Goal: Task Accomplishment & Management: Complete application form

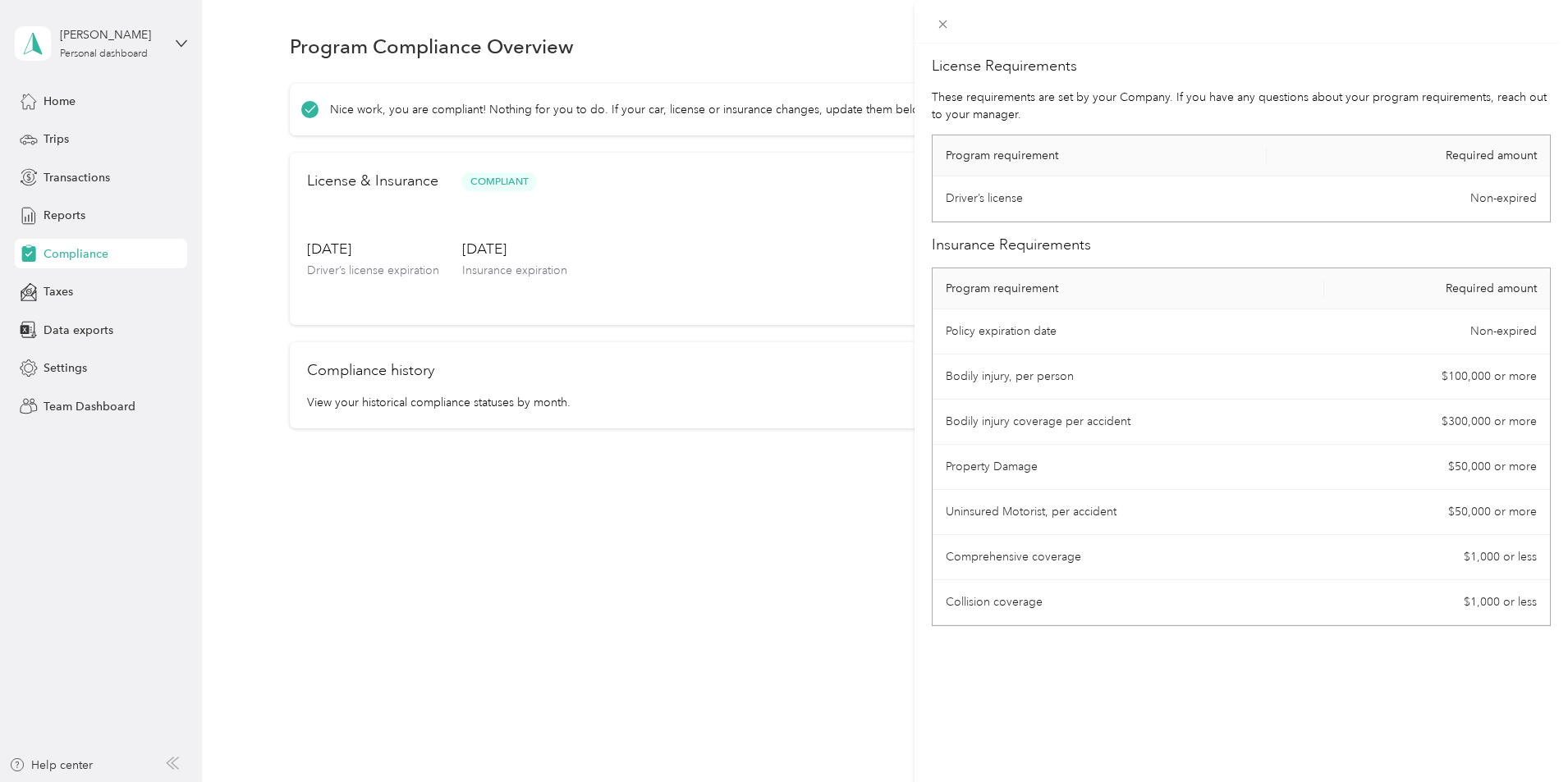
click at [813, 529] on div "License Requirements These requirements are set by your Company. If you have an…" at bounding box center [784, 391] width 1568 height 782
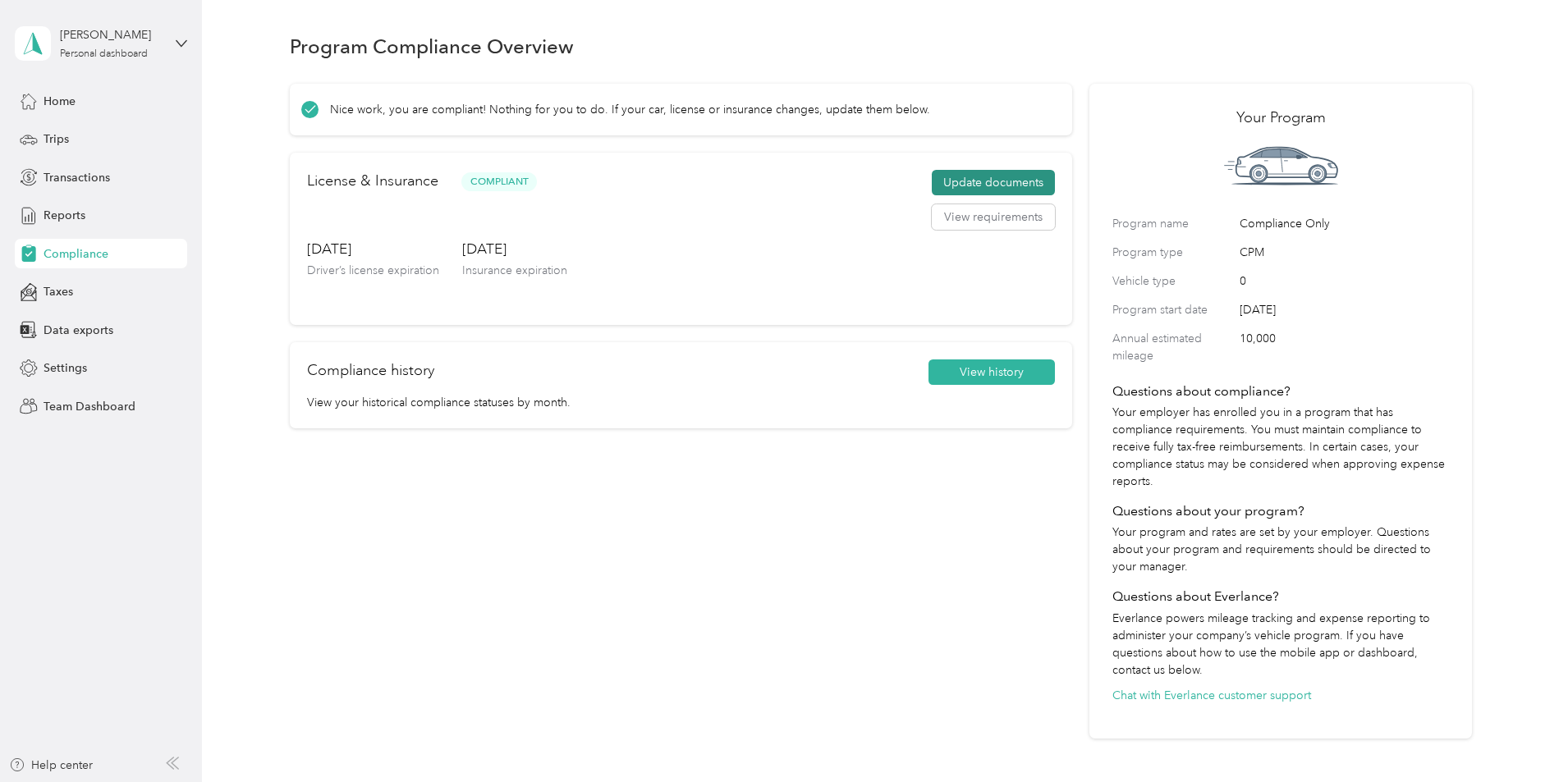
click at [976, 196] on button "Update documents" at bounding box center [993, 183] width 123 height 27
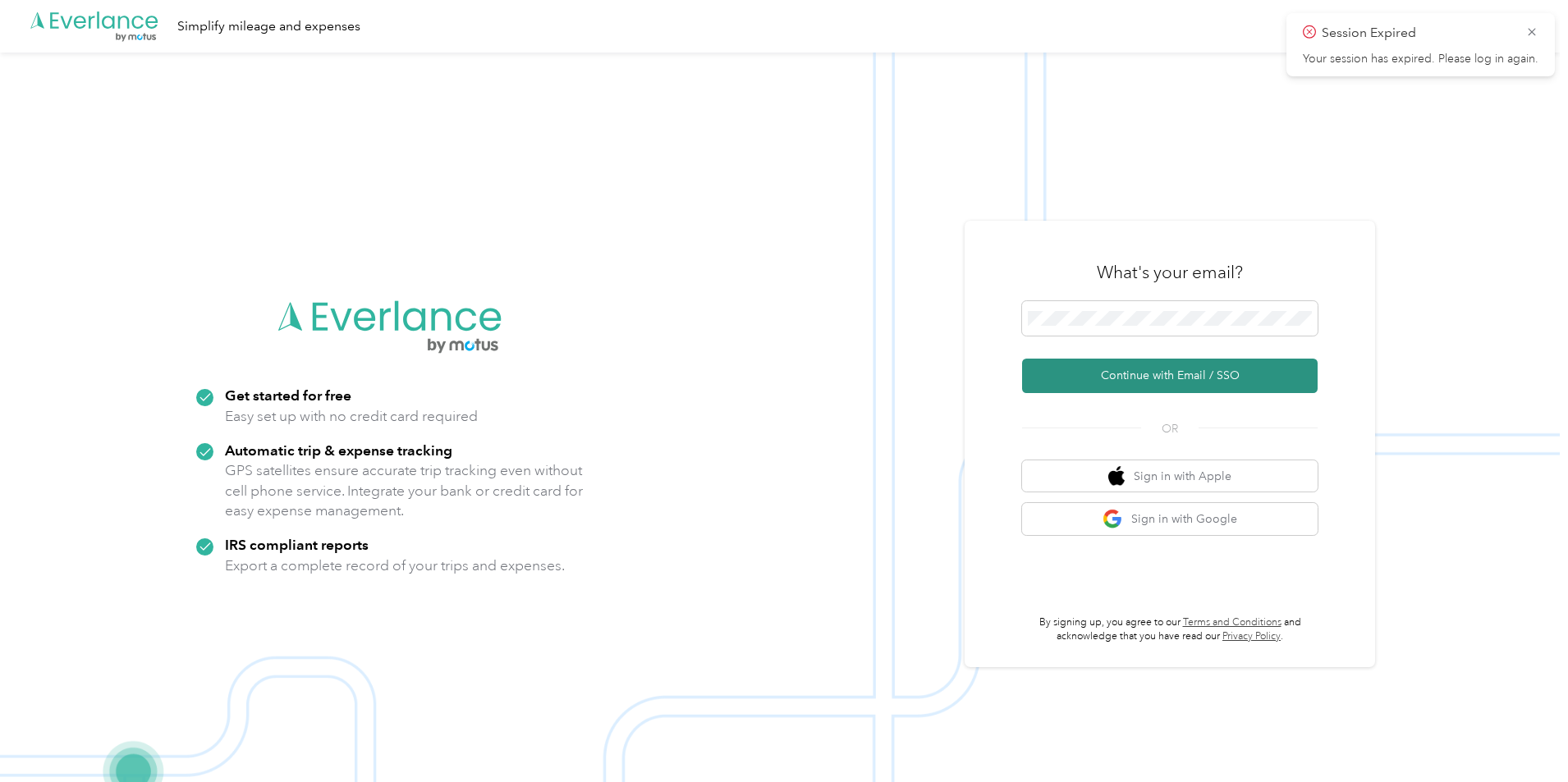
click at [1131, 373] on button "Continue with Email / SSO" at bounding box center [1169, 376] width 296 height 35
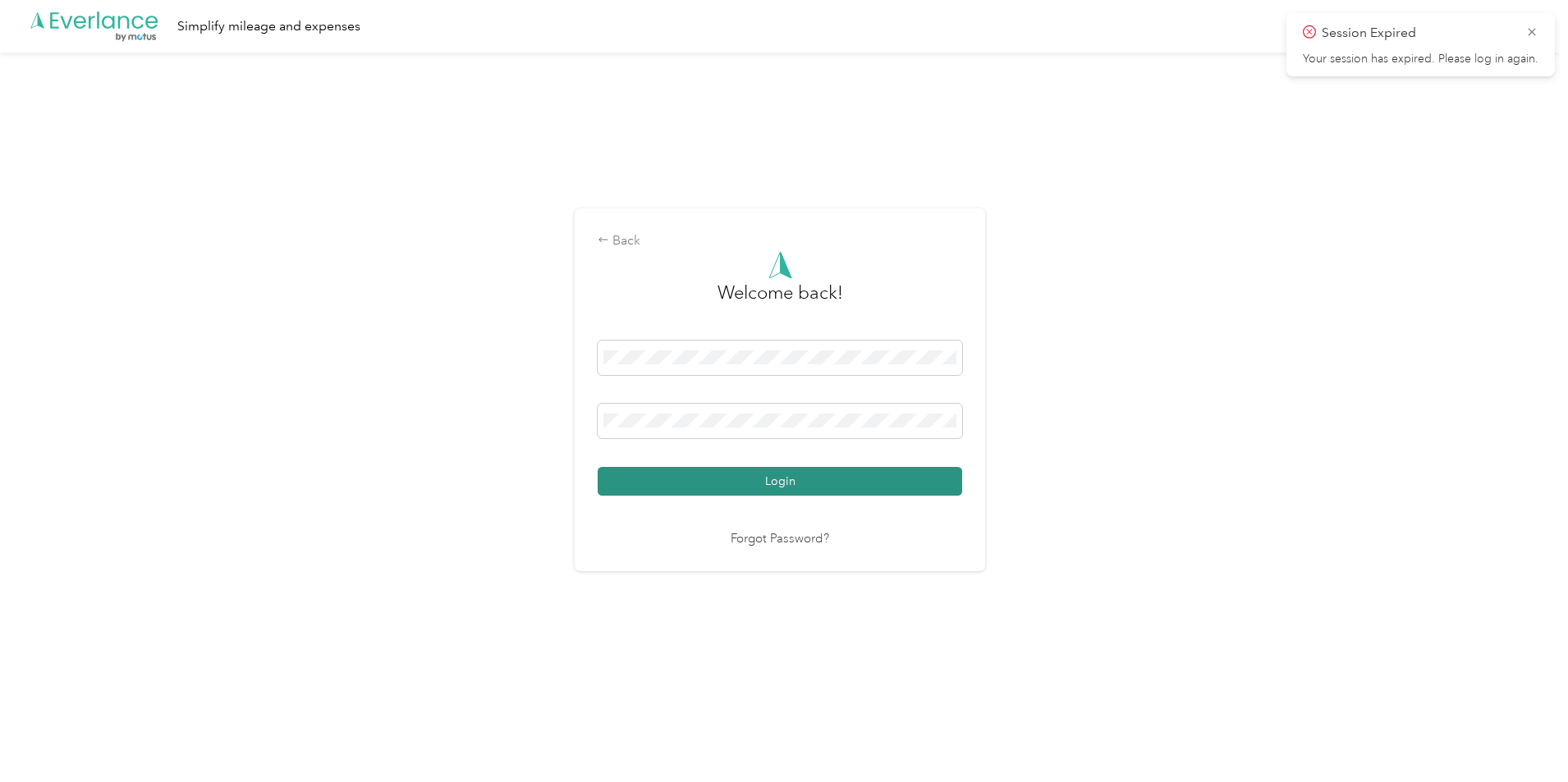
click at [793, 473] on button "Login" at bounding box center [780, 482] width 364 height 28
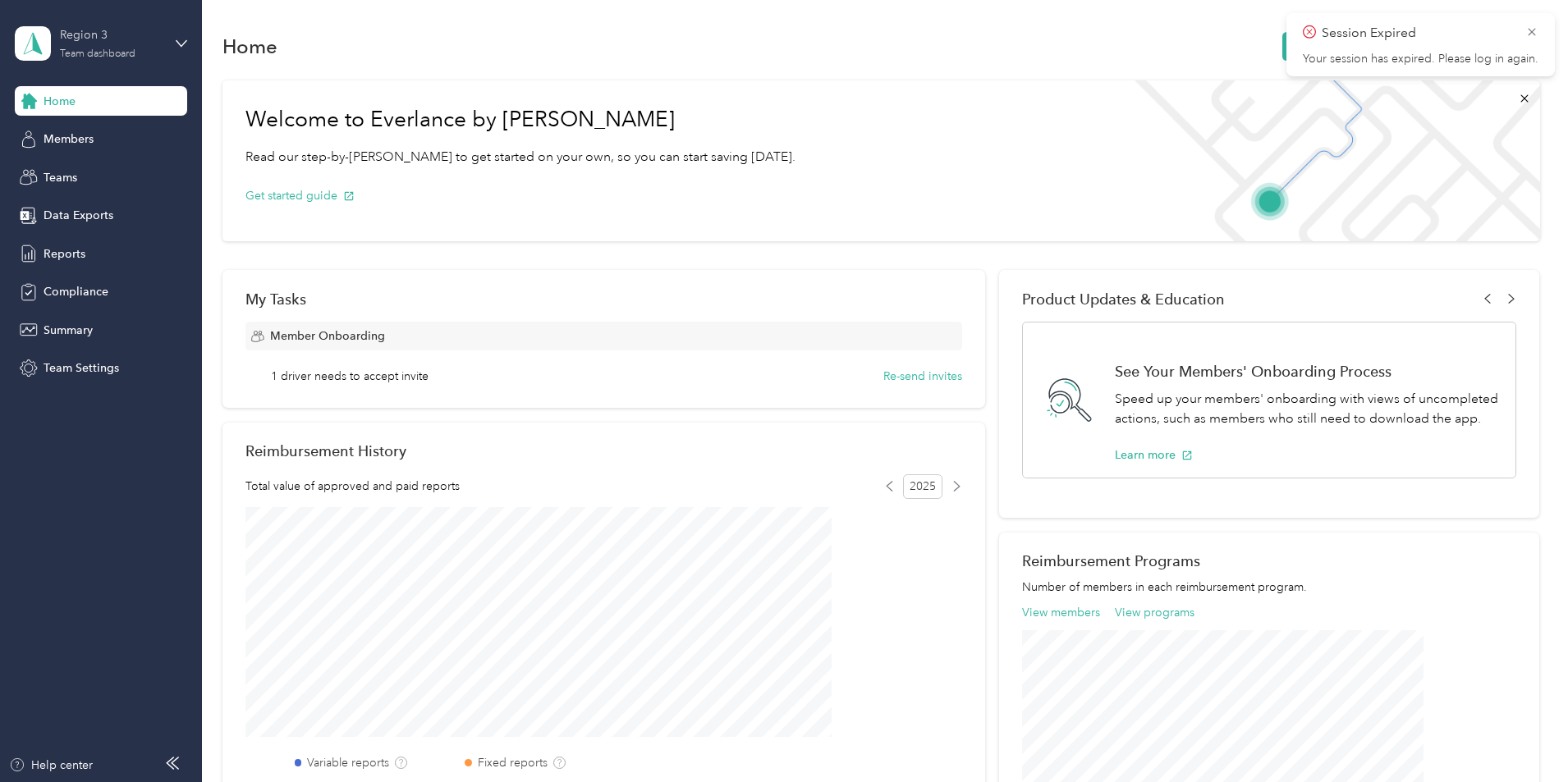
click at [94, 41] on div "Region 3" at bounding box center [110, 35] width 102 height 17
click at [86, 129] on div "Team dashboard" at bounding box center [75, 133] width 91 height 17
click at [102, 36] on div "Region 3" at bounding box center [110, 35] width 102 height 17
click at [84, 167] on div "Personal dashboard" at bounding box center [81, 172] width 103 height 17
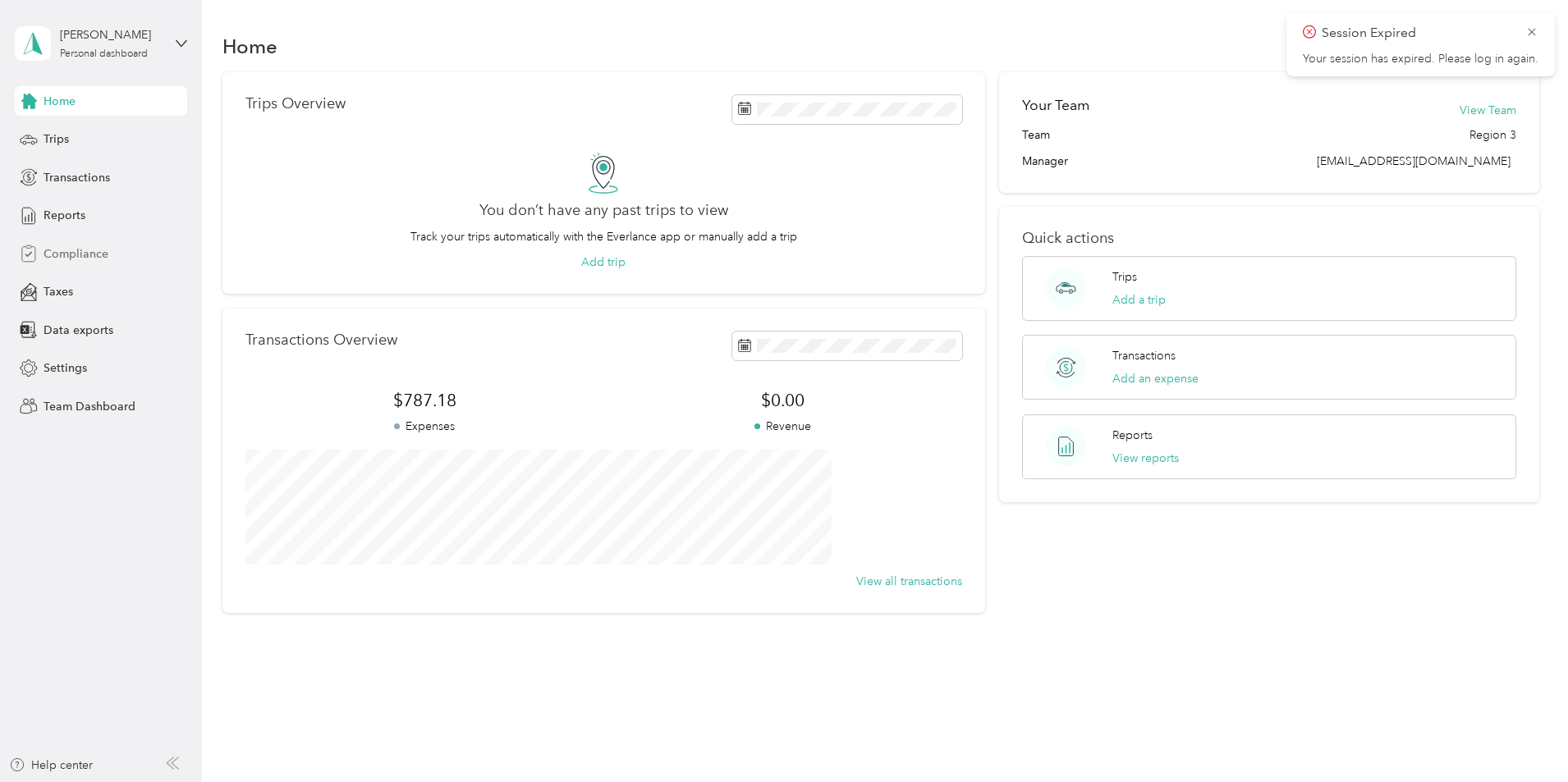
click at [84, 253] on span "Compliance" at bounding box center [76, 253] width 65 height 17
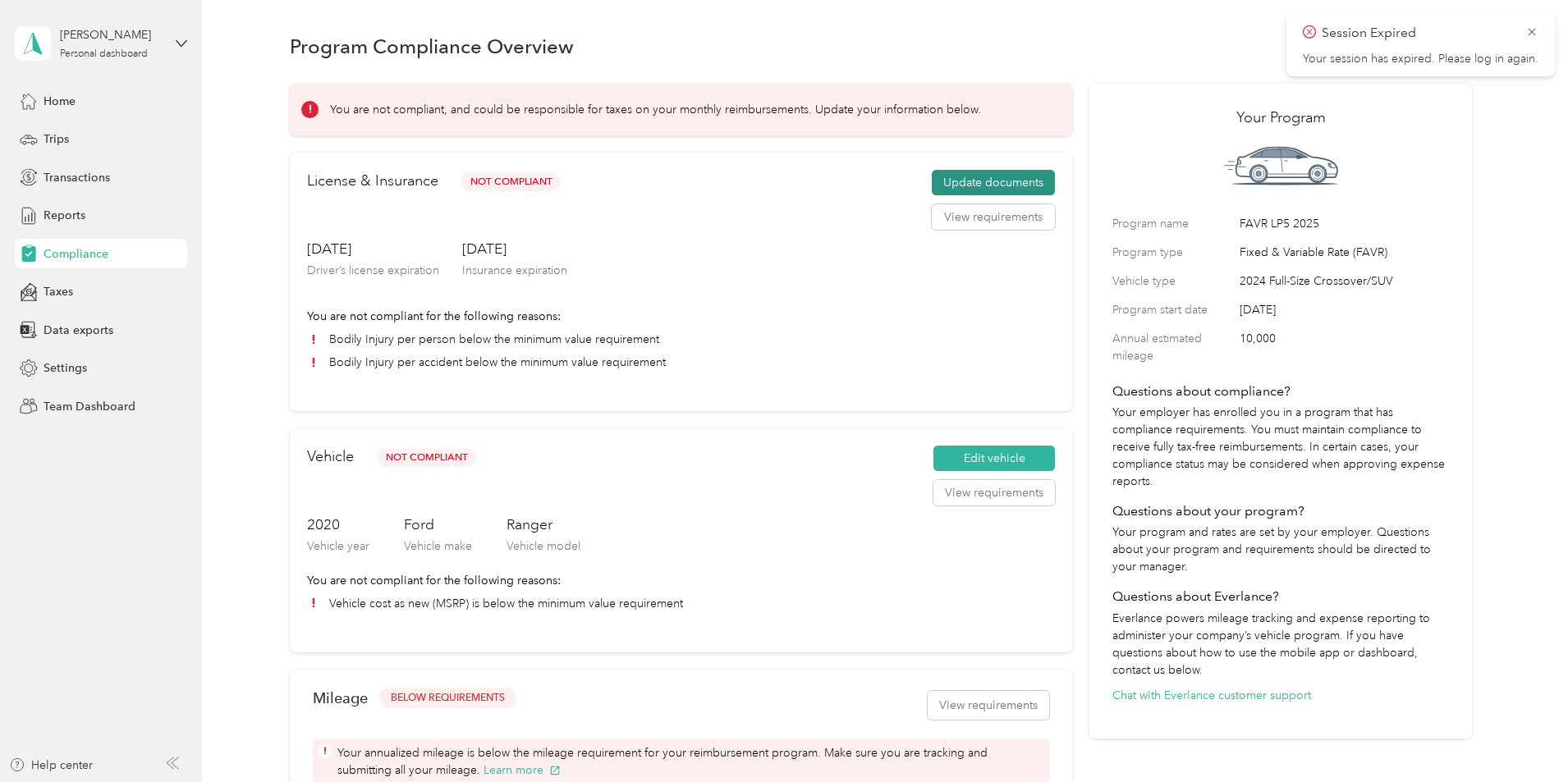
click at [994, 196] on button "Update documents" at bounding box center [993, 183] width 123 height 27
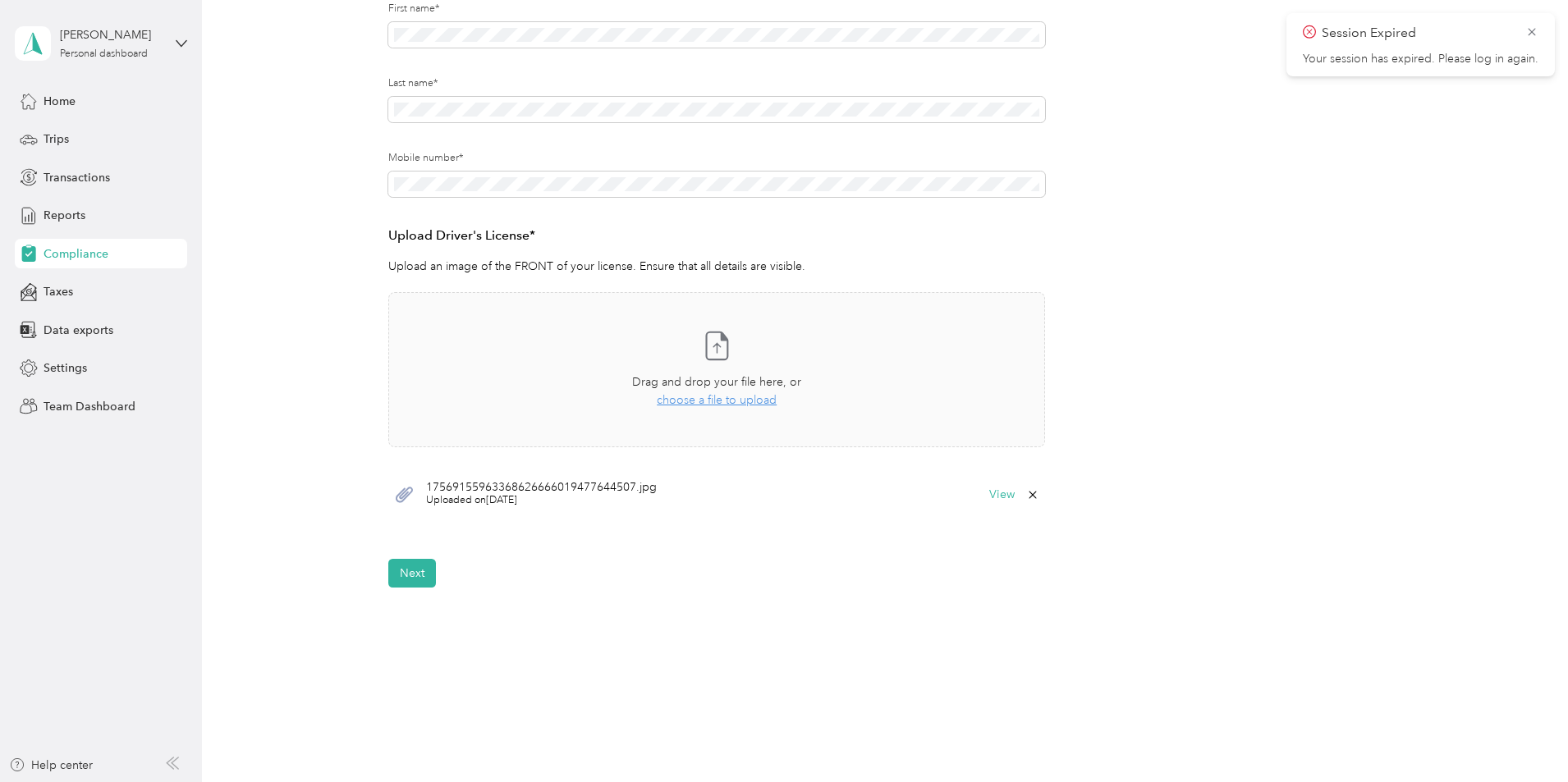
scroll to position [211, 0]
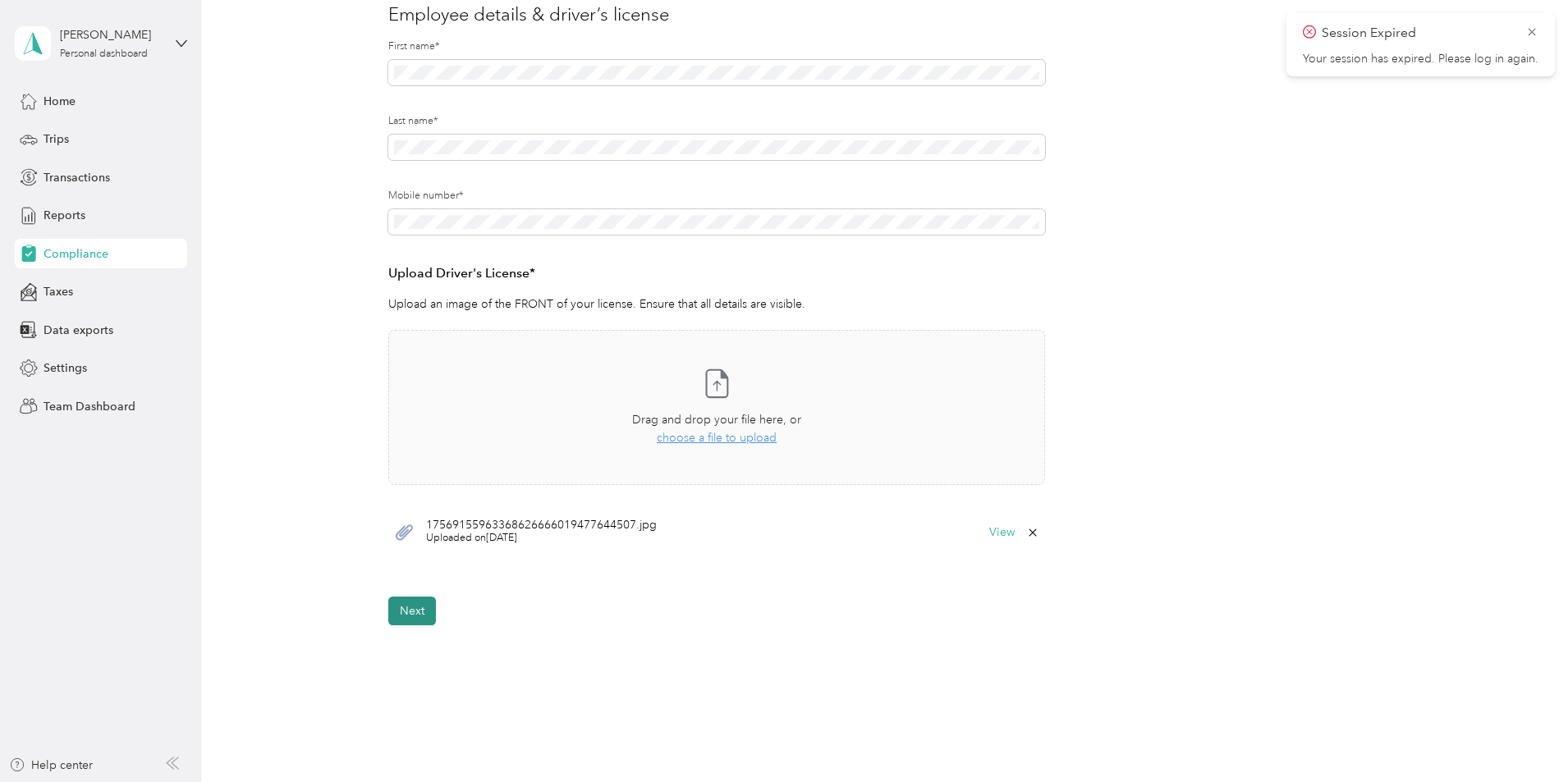
click at [406, 608] on button "Next" at bounding box center [412, 611] width 48 height 28
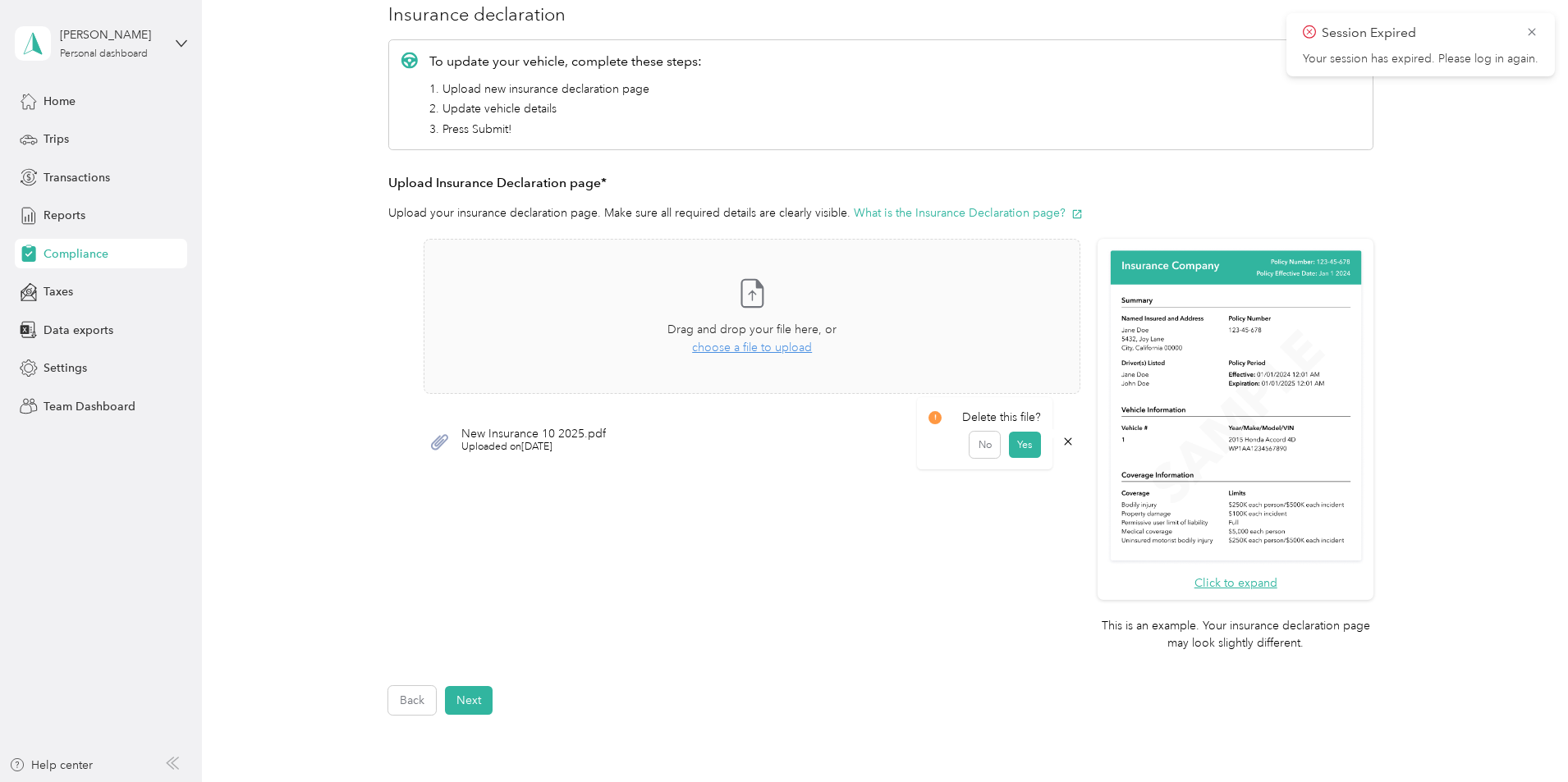
click at [1070, 443] on icon at bounding box center [1068, 442] width 13 height 13
click at [1022, 450] on button "Yes" at bounding box center [1024, 453] width 32 height 27
click at [793, 340] on span "choose a file to upload" at bounding box center [752, 347] width 120 height 14
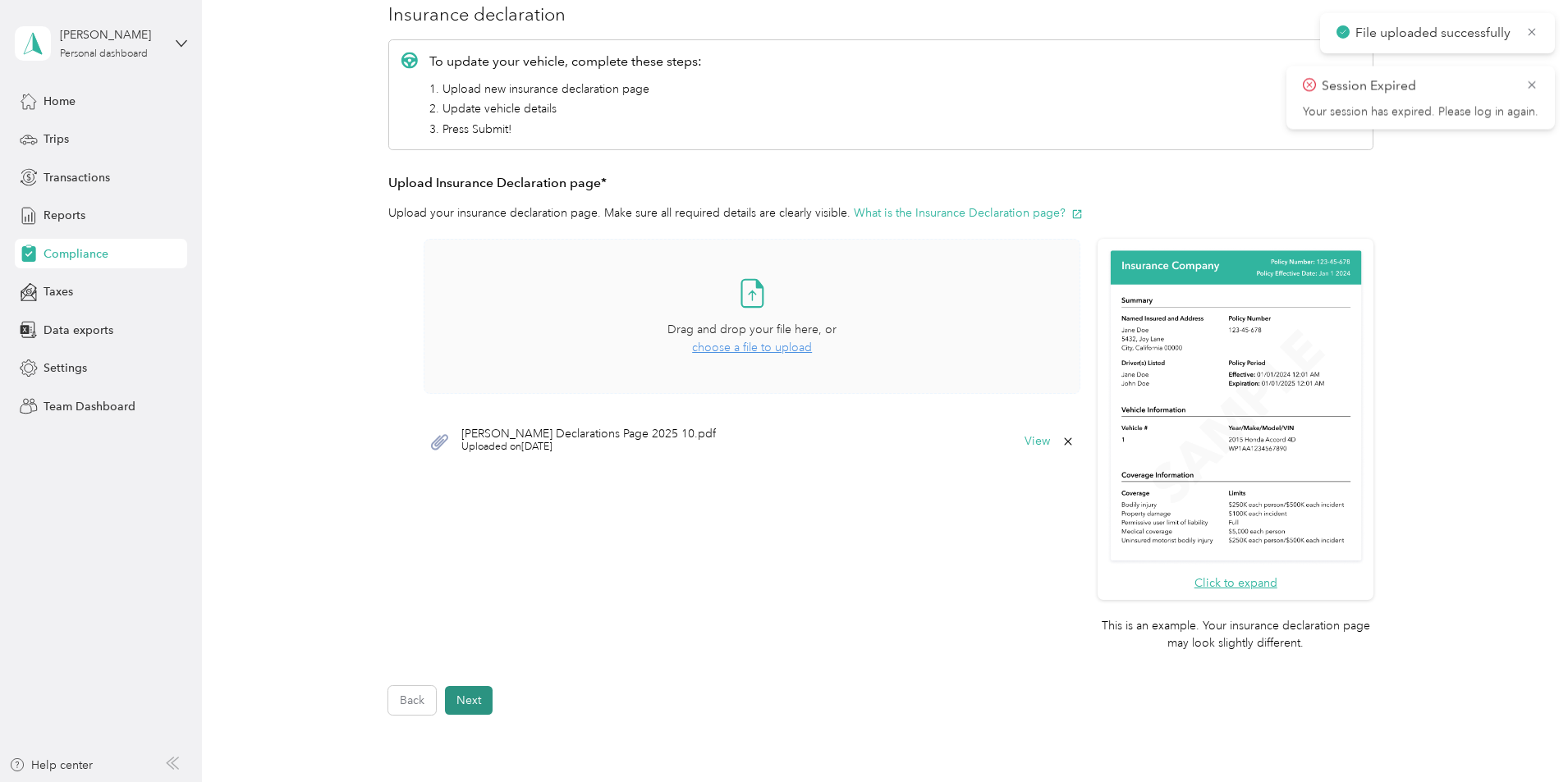
click at [470, 695] on button "Next" at bounding box center [469, 700] width 48 height 28
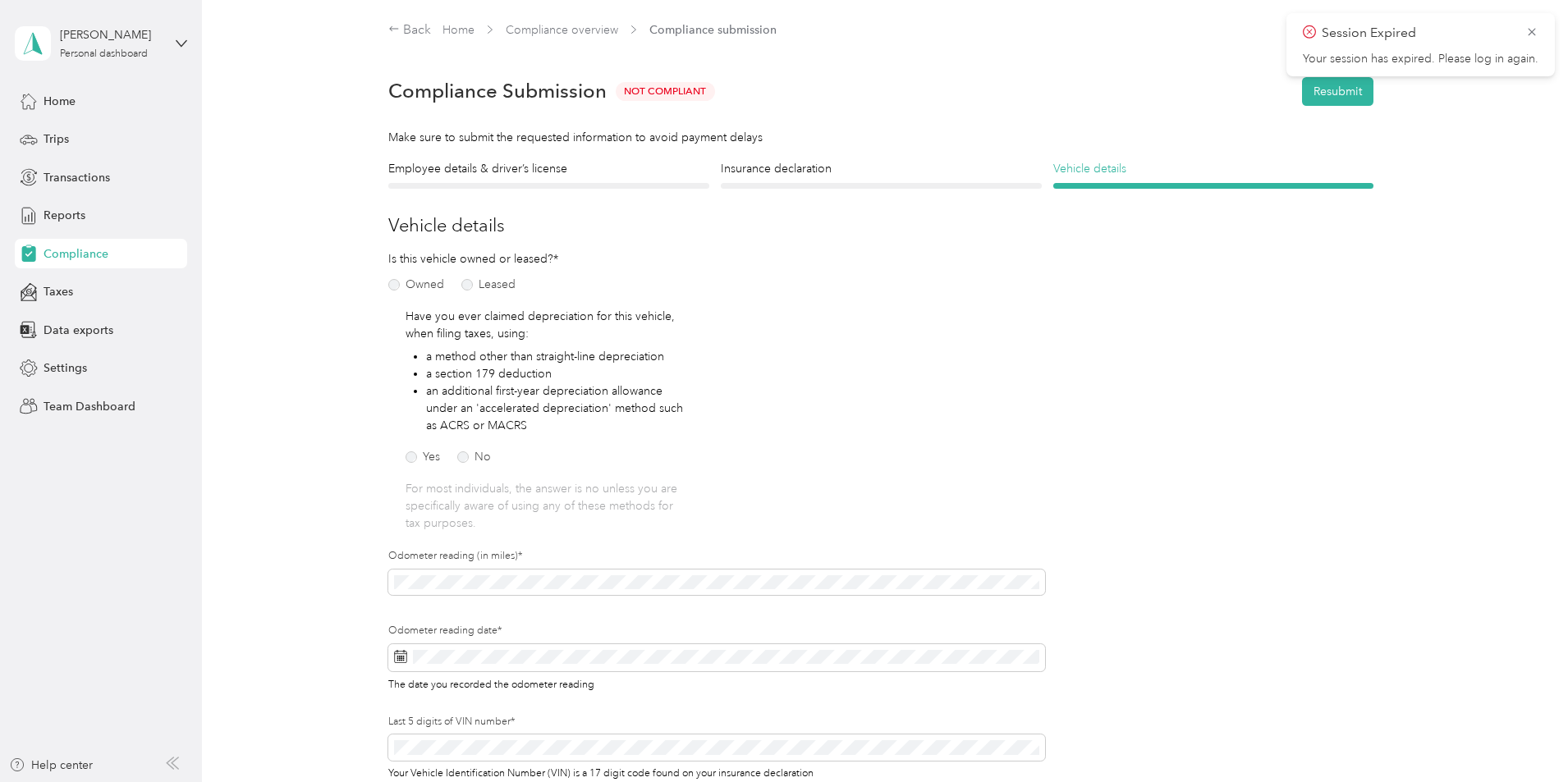
click at [1082, 171] on h4 "Vehicle details" at bounding box center [1213, 168] width 321 height 17
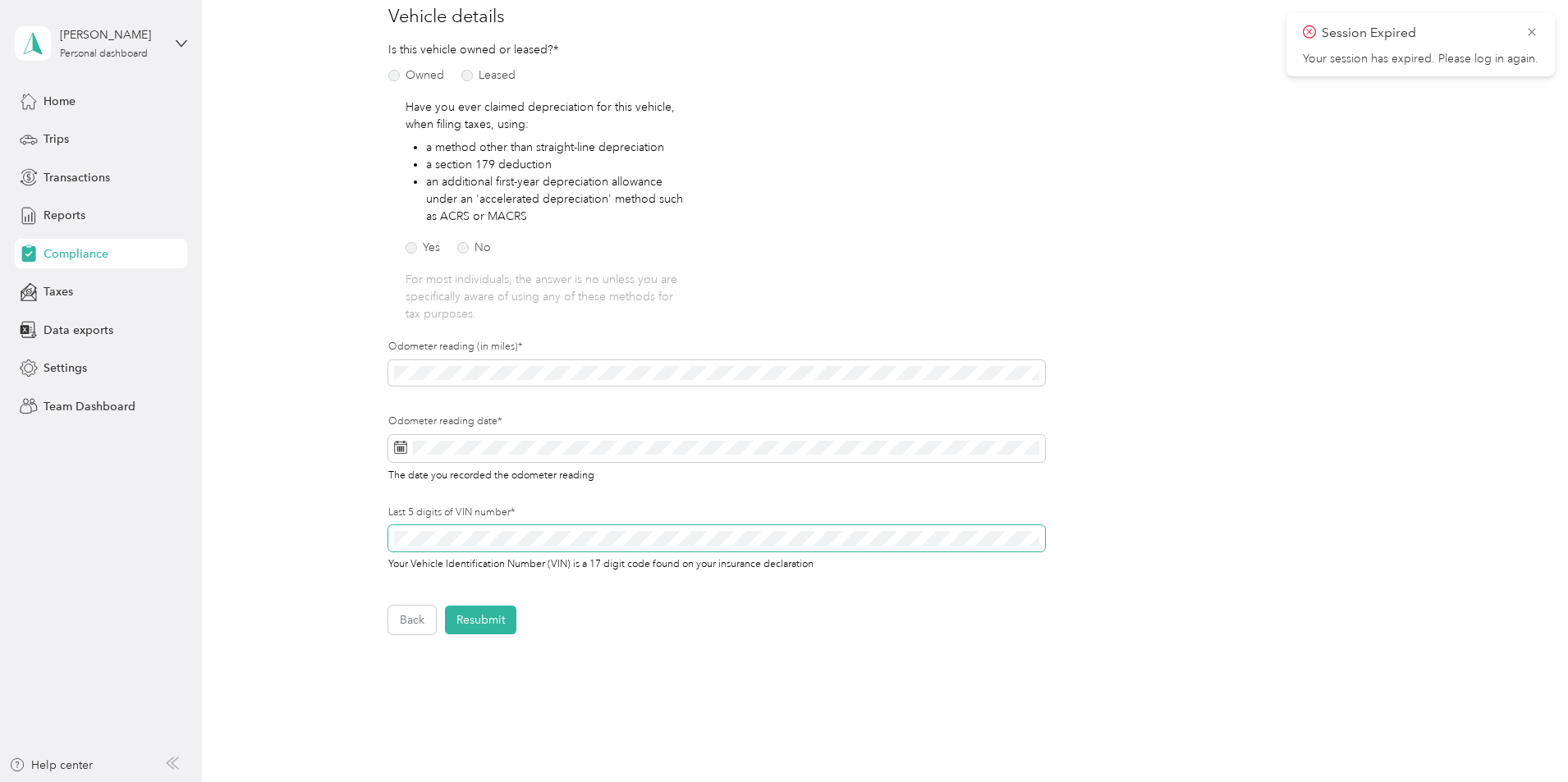
scroll to position [300, 0]
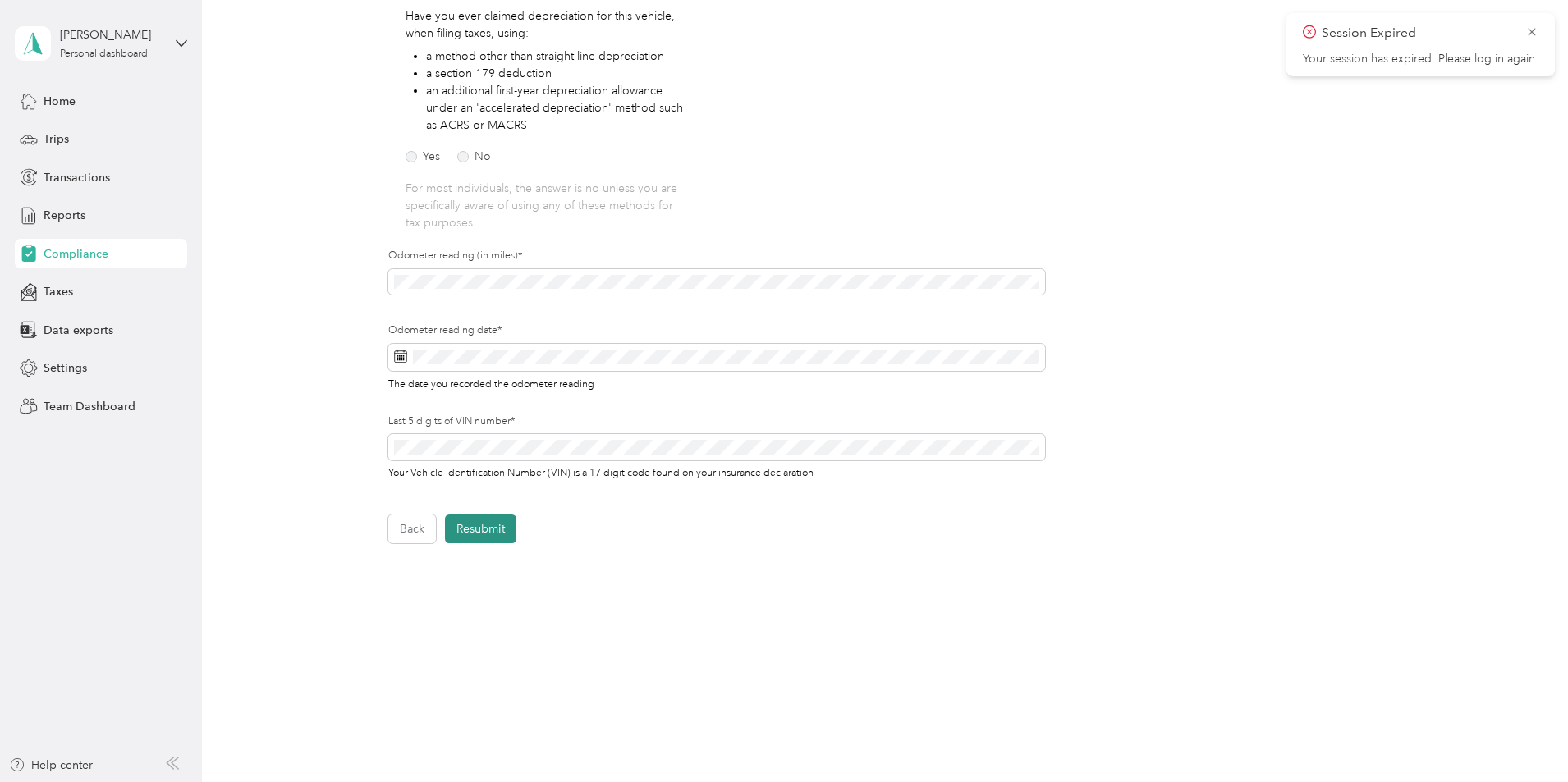
click at [498, 537] on button "Resubmit" at bounding box center [481, 529] width 71 height 28
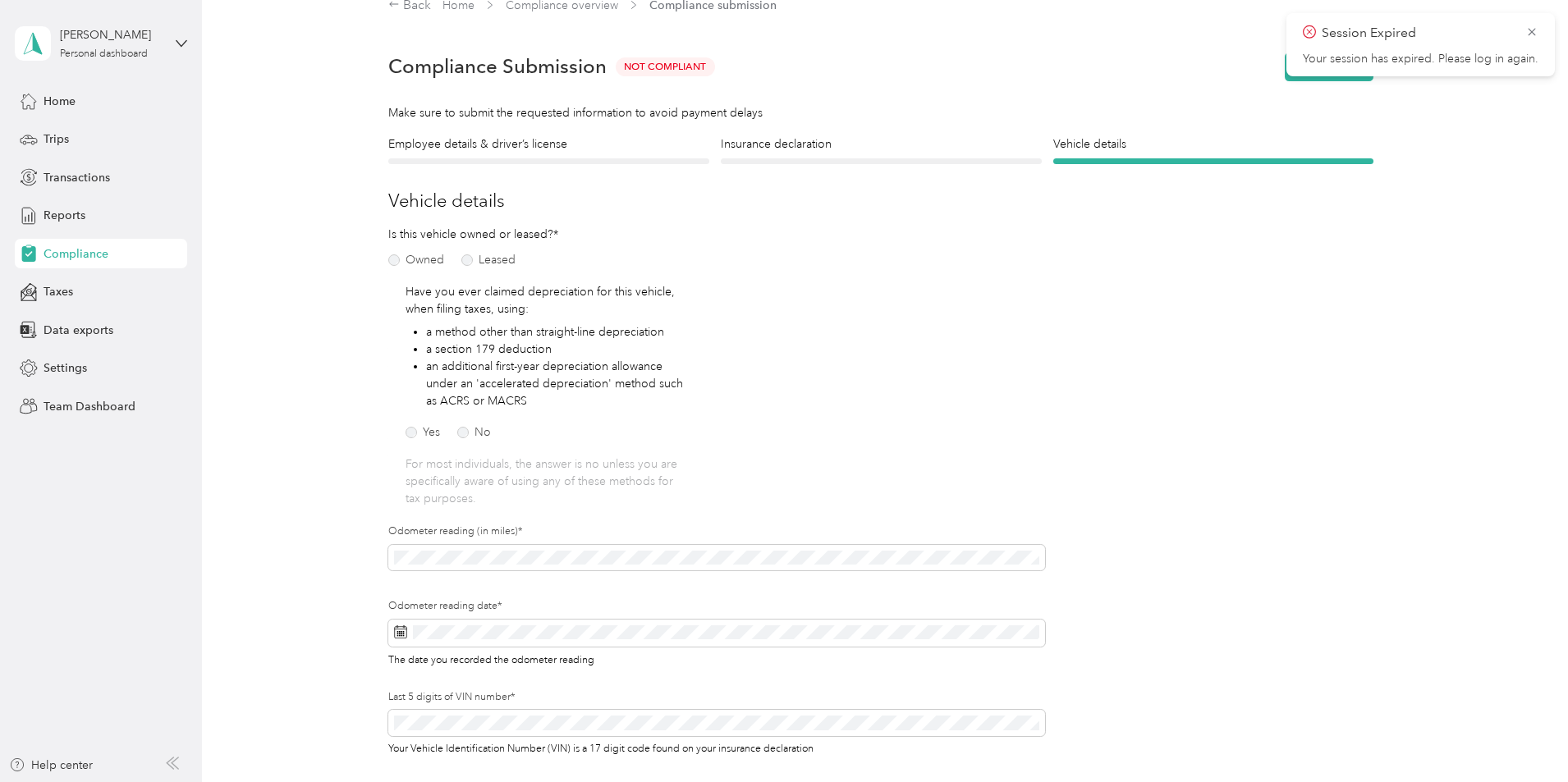
scroll to position [20, 0]
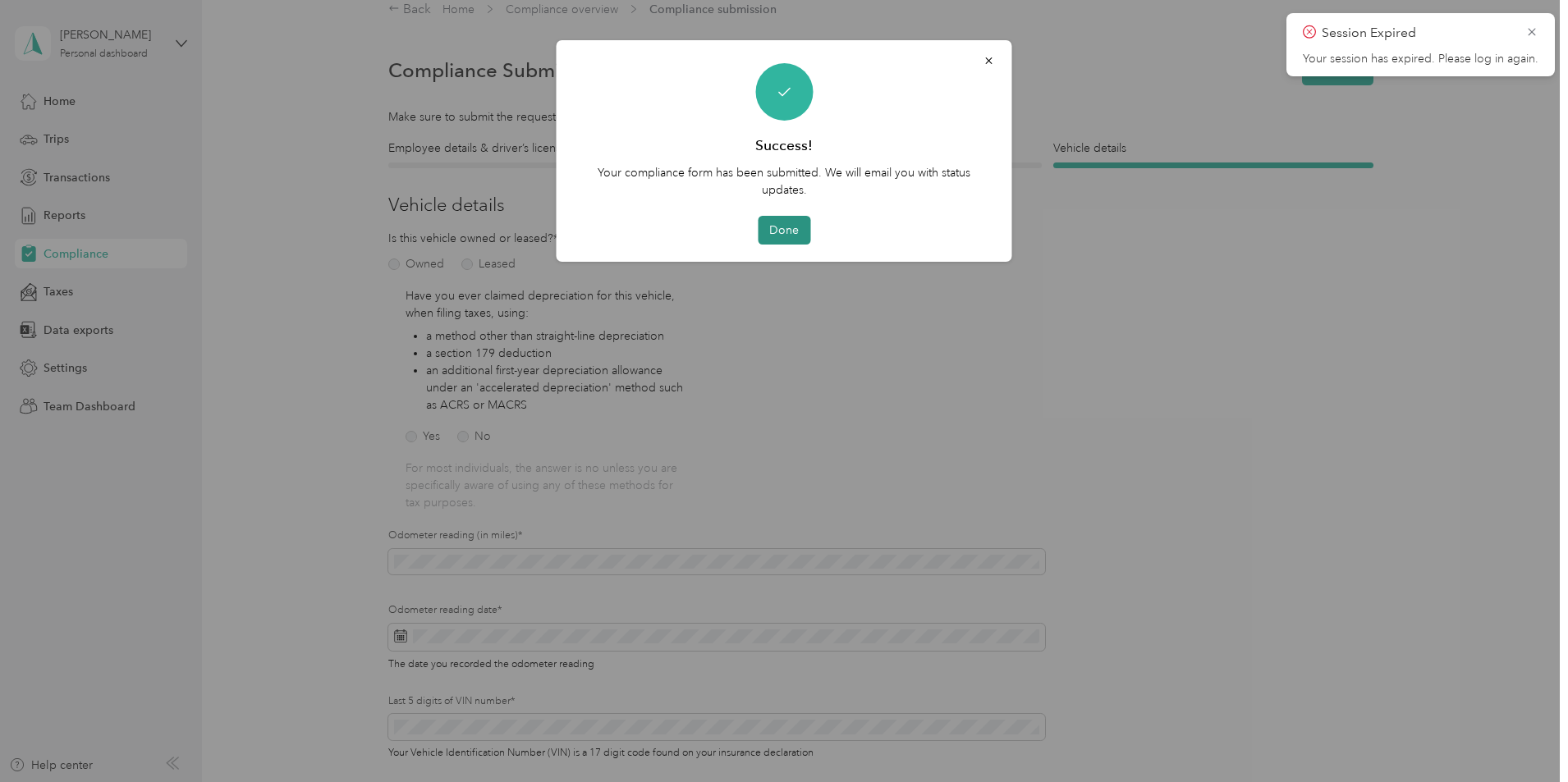
click at [786, 227] on button "Done" at bounding box center [784, 230] width 52 height 28
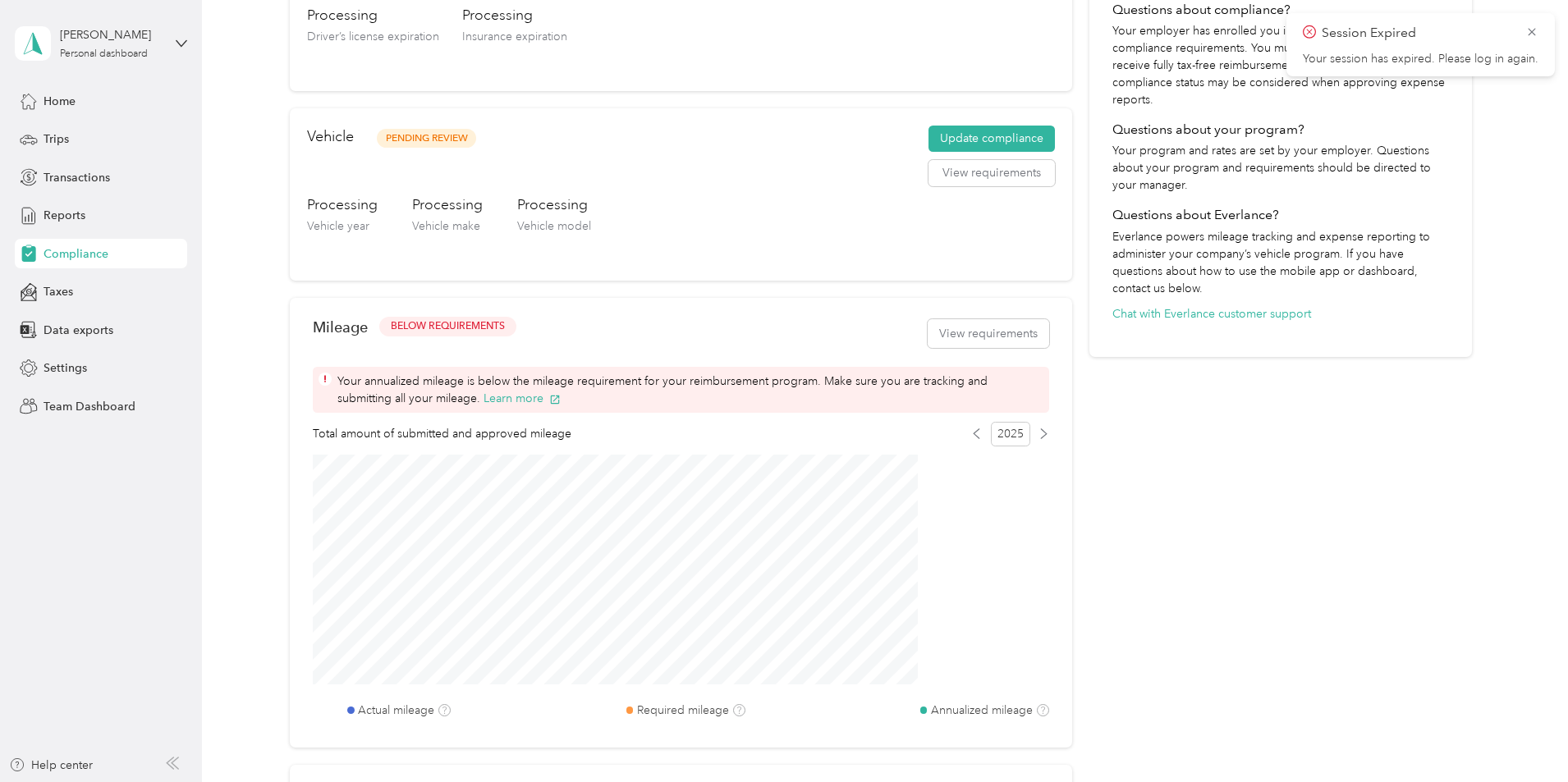
scroll to position [513, 0]
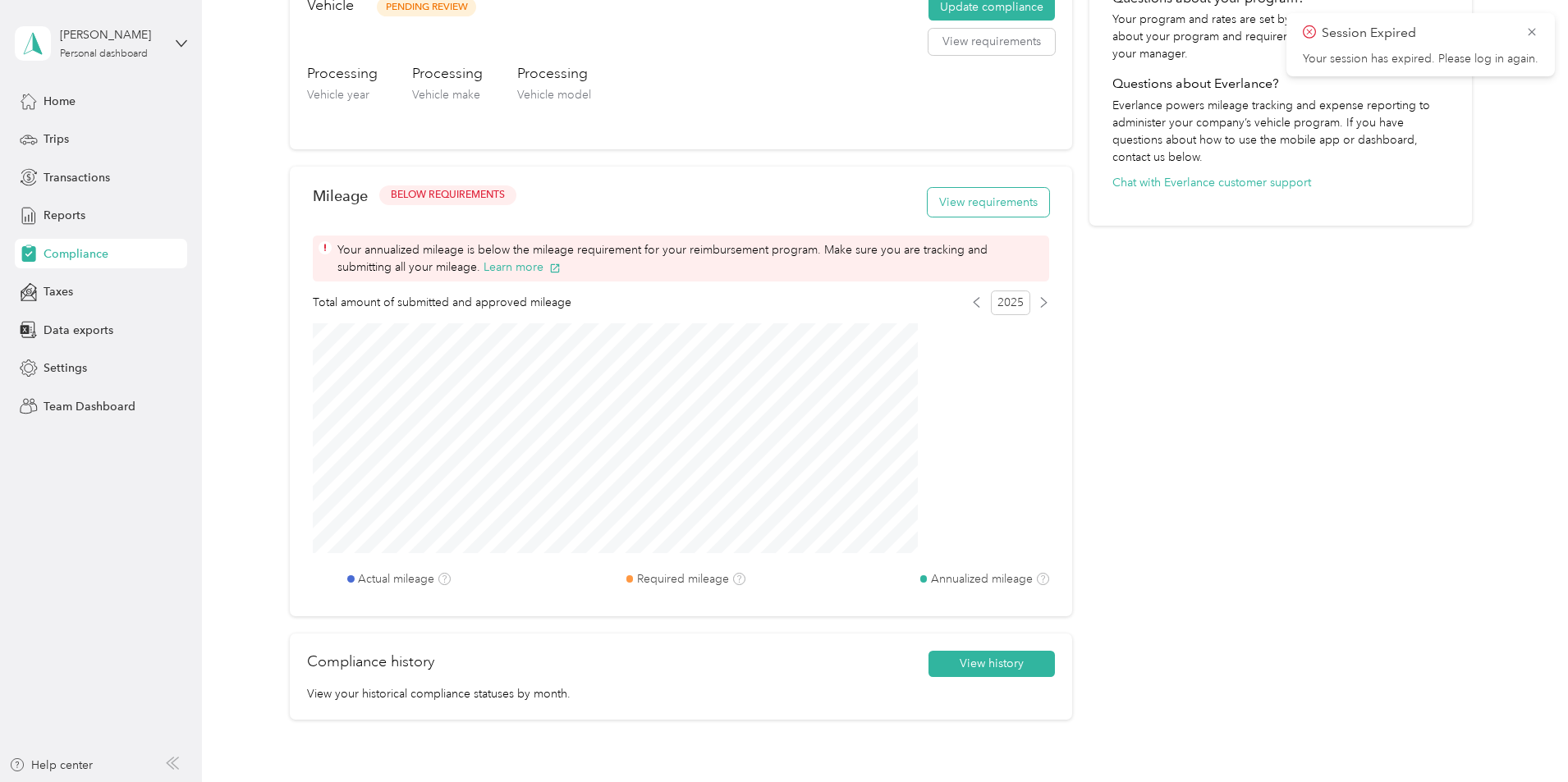
click at [968, 203] on button "View requirements" at bounding box center [988, 203] width 122 height 28
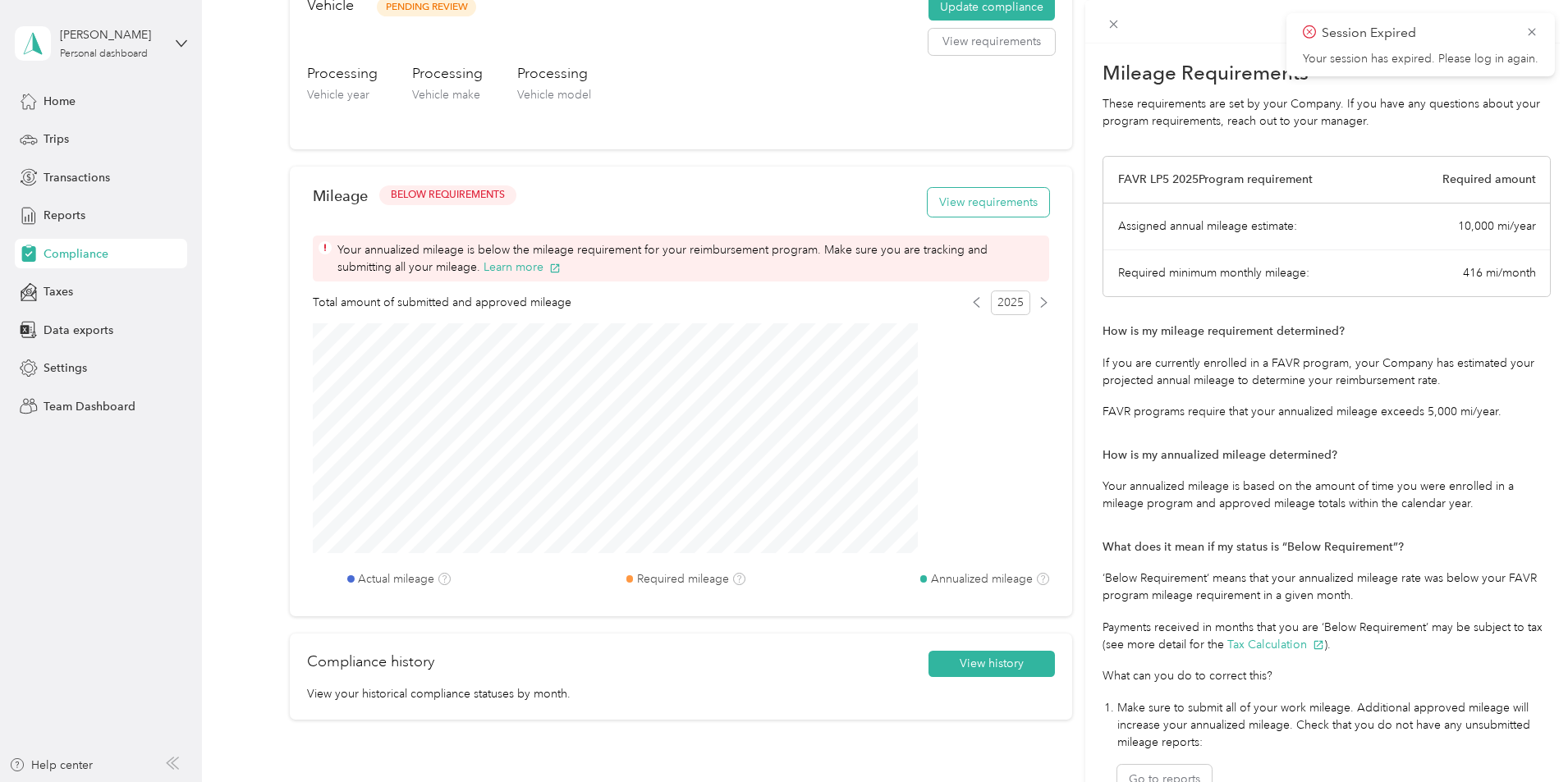
click at [968, 203] on div "Mileage Requirements These requirements are set by your Company. If you have an…" at bounding box center [784, 391] width 1568 height 782
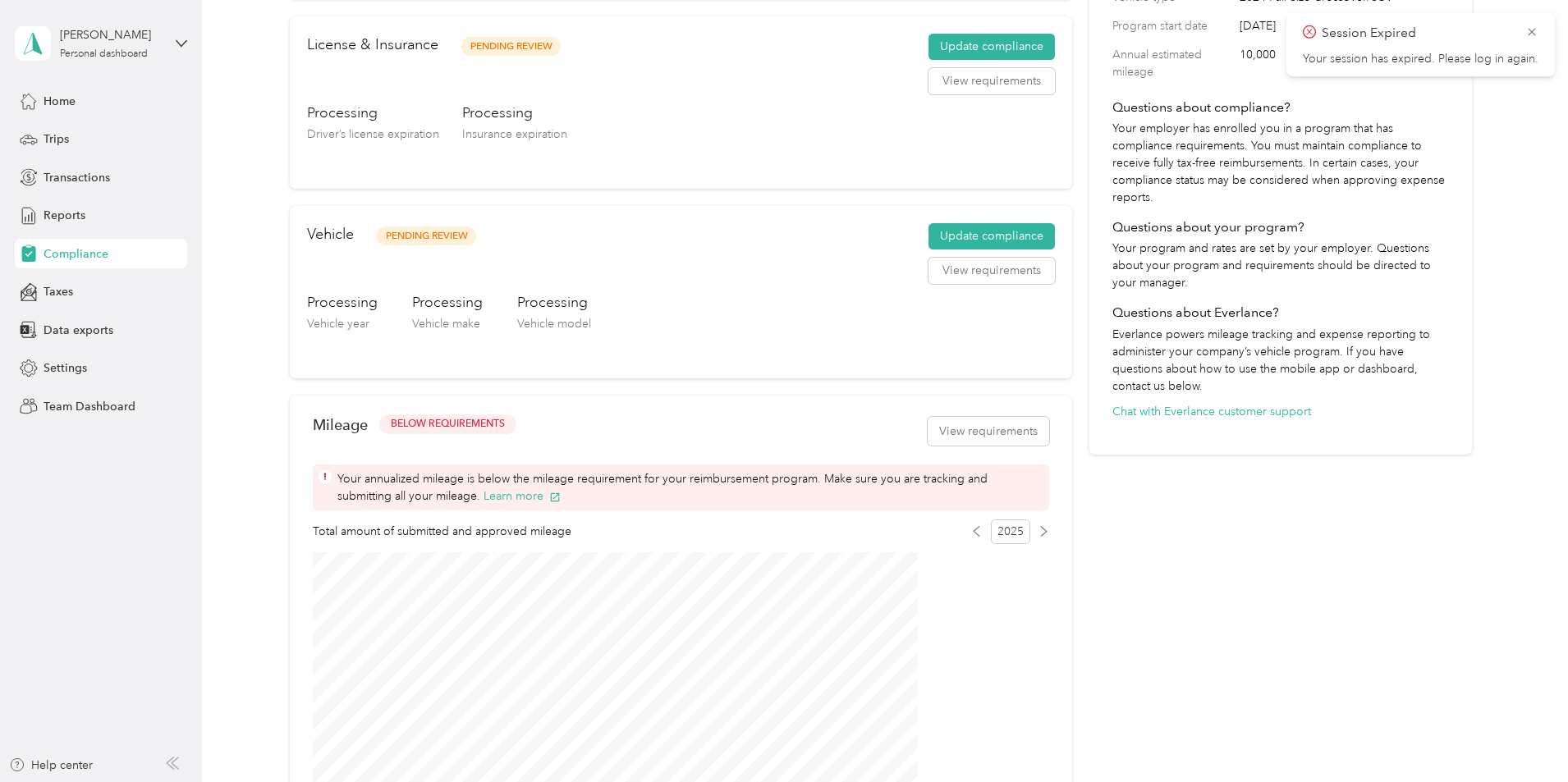
scroll to position [0, 0]
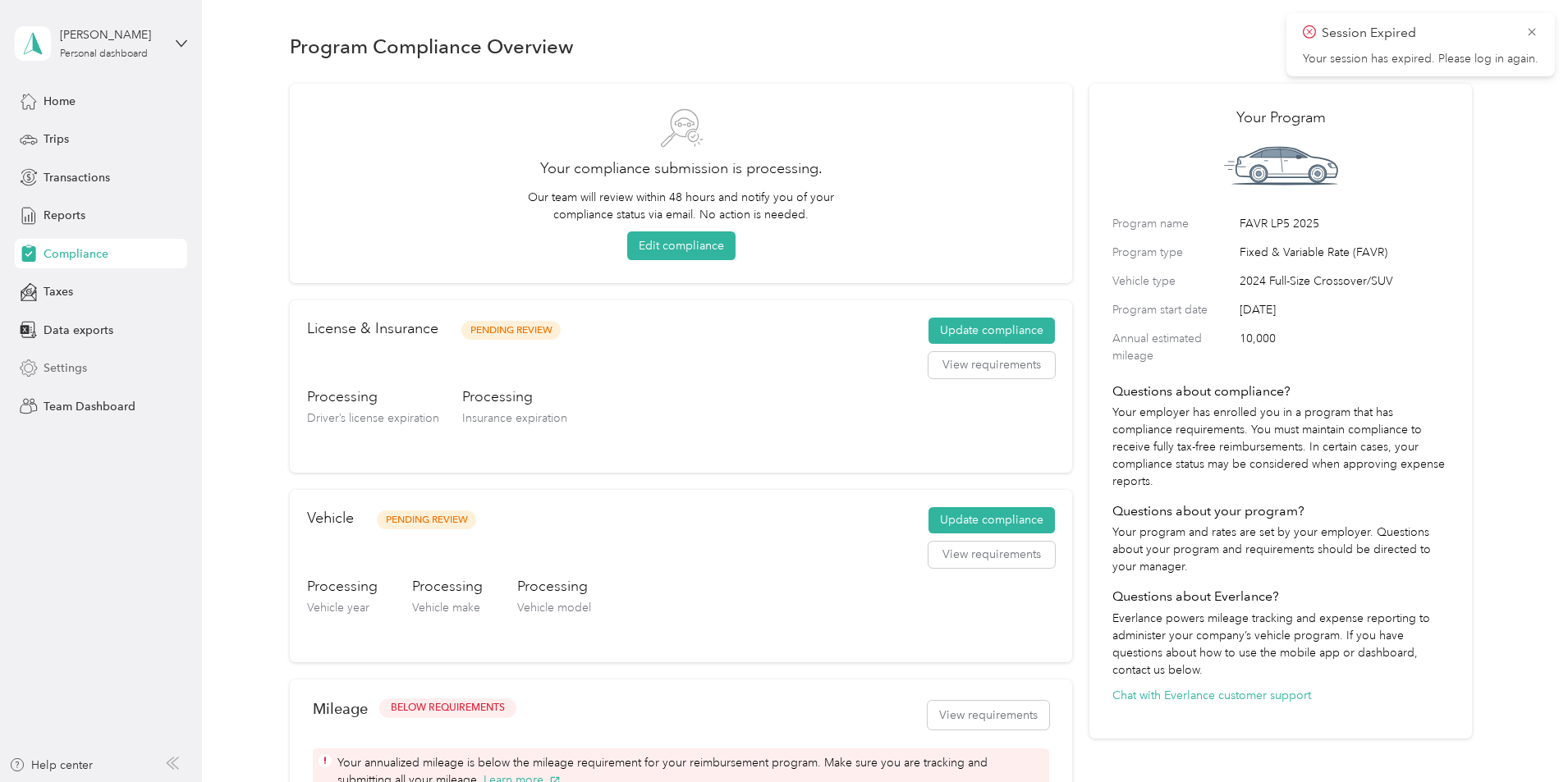
click at [54, 365] on span "Settings" at bounding box center [65, 368] width 44 height 17
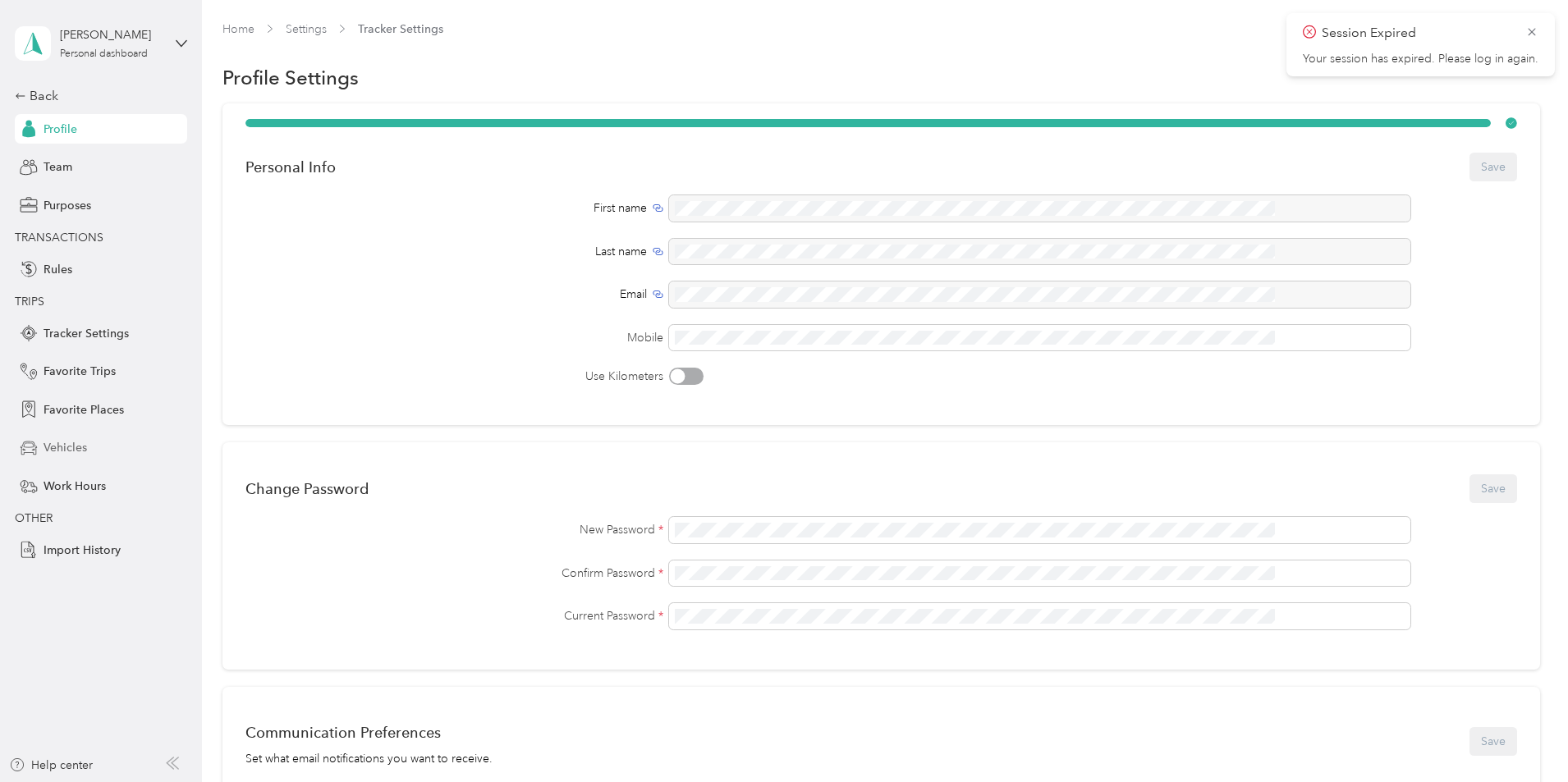
click at [57, 446] on span "Vehicles" at bounding box center [65, 447] width 44 height 17
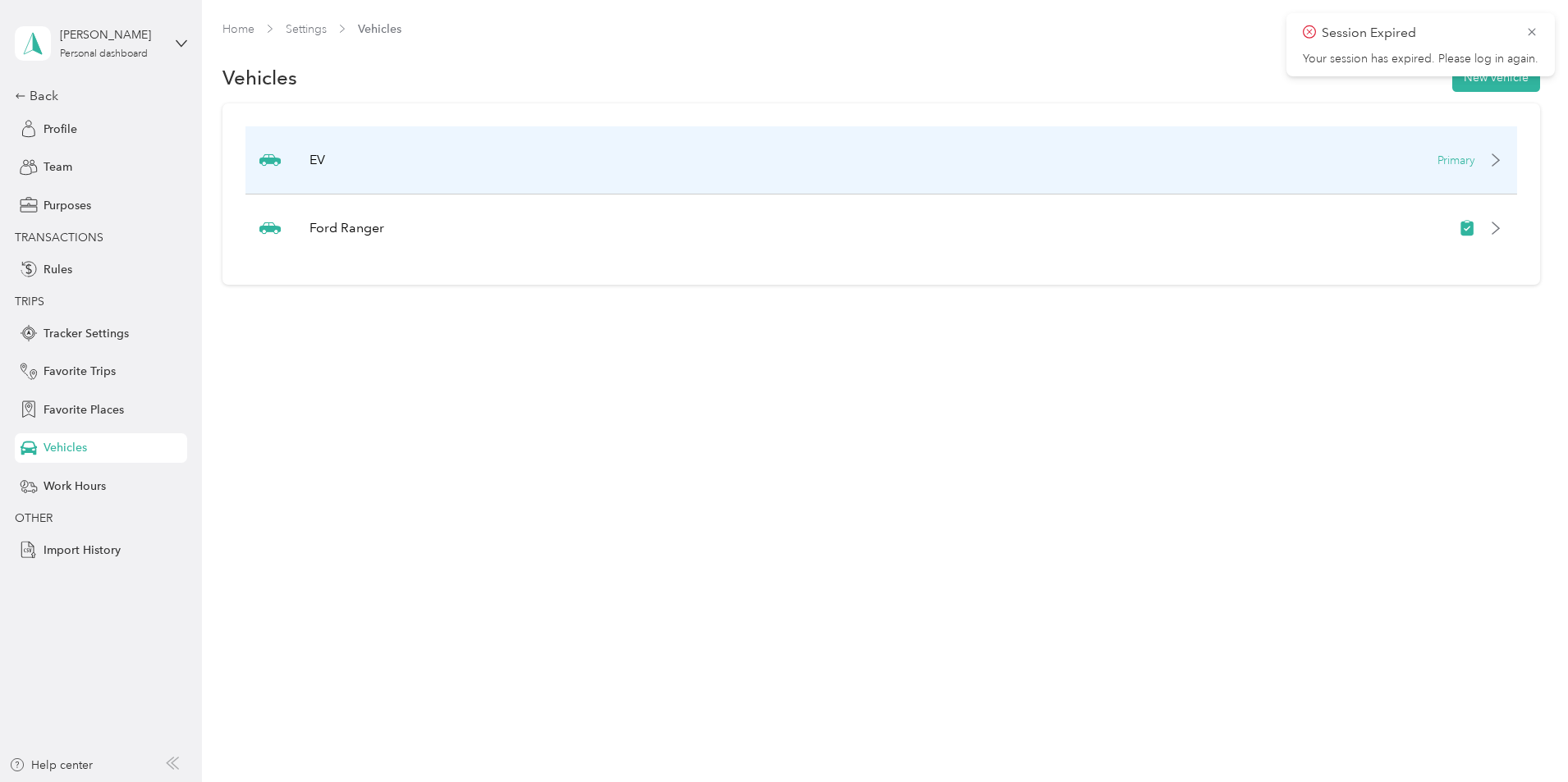
click at [1492, 161] on icon at bounding box center [1495, 160] width 6 height 12
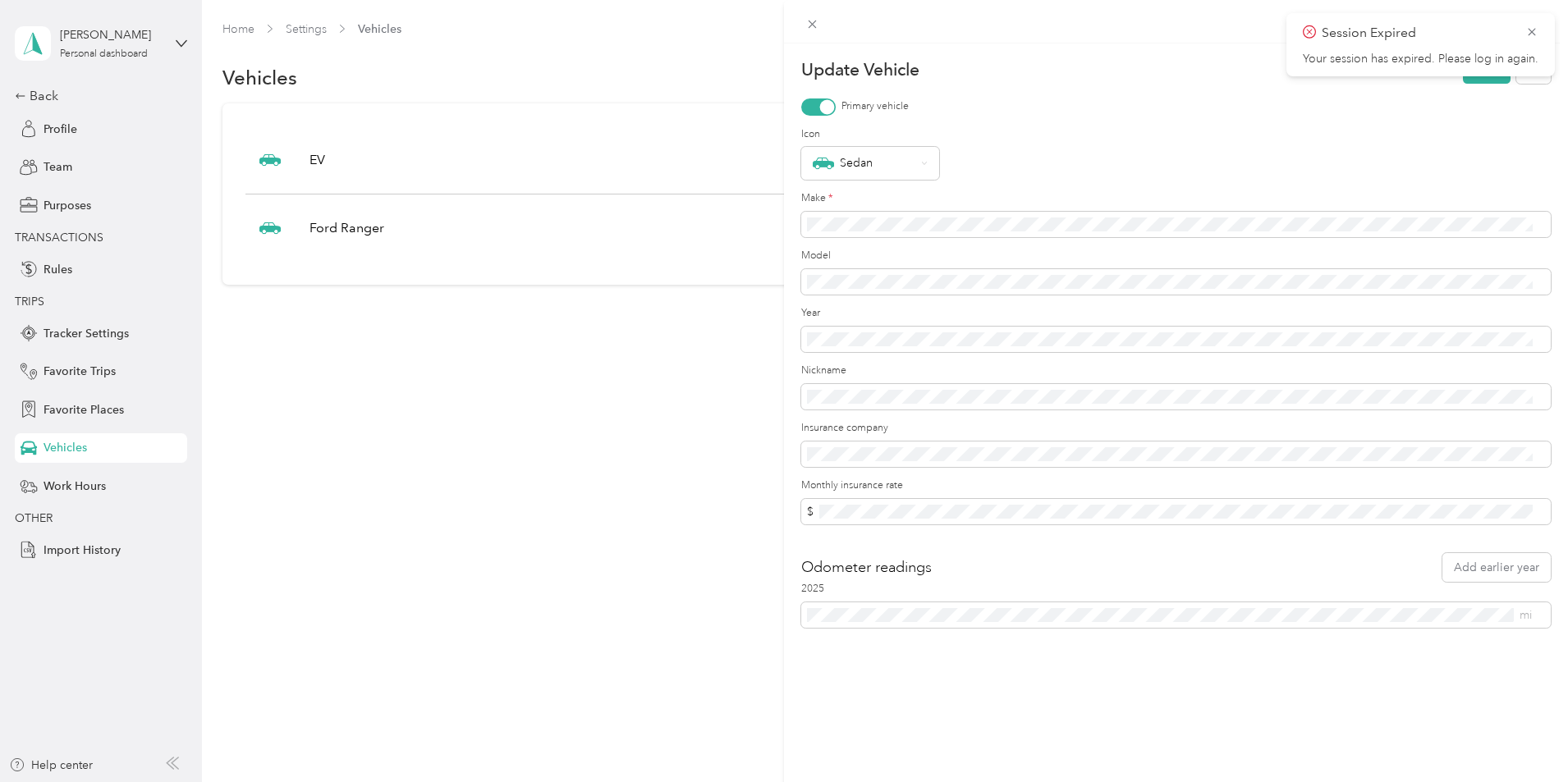
click at [545, 533] on div "Update Vehicle Save Primary vehicle Icon Sedan Make * Model Year Nickname Insur…" at bounding box center [784, 391] width 1568 height 782
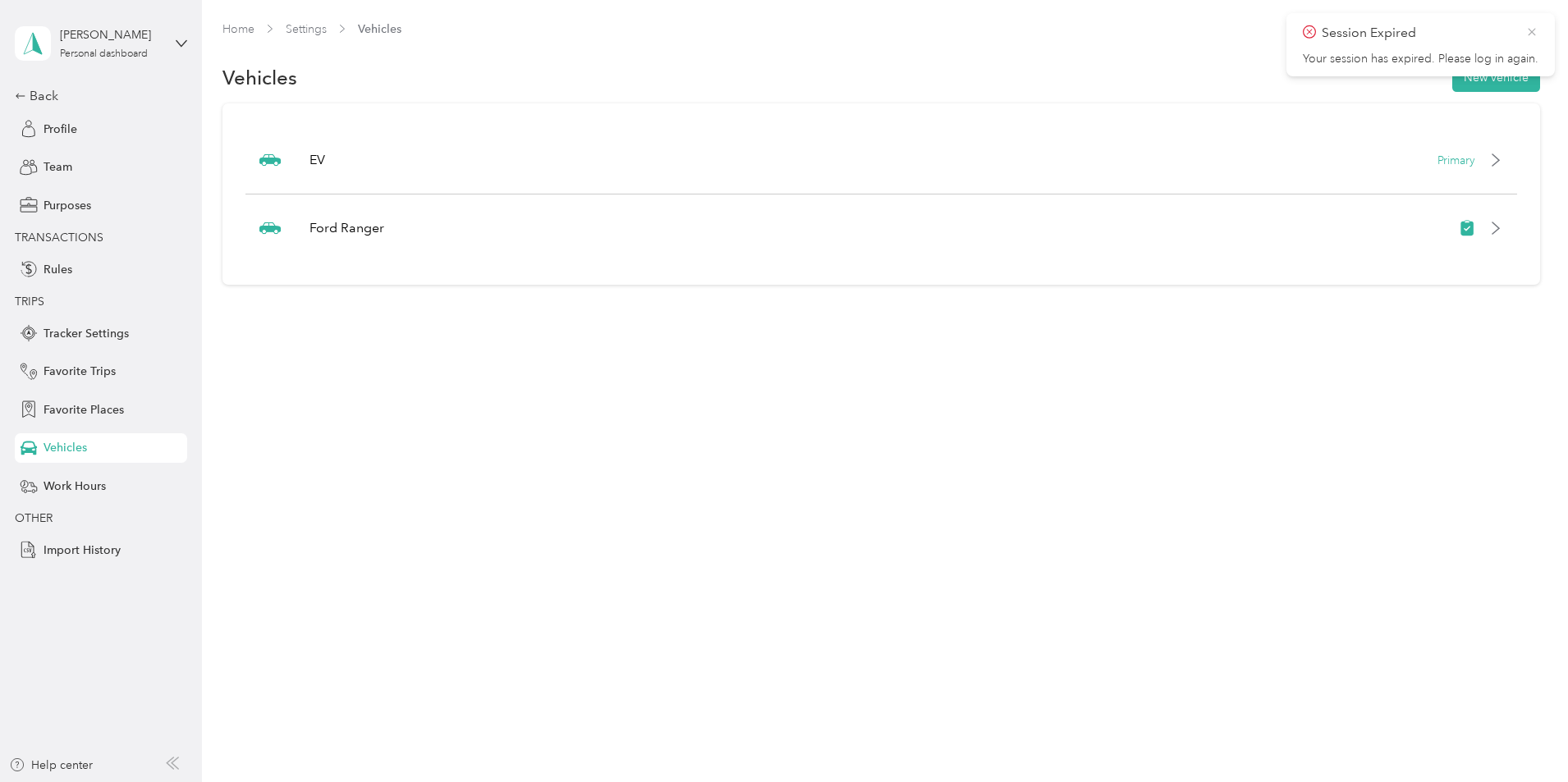
click at [1532, 31] on icon at bounding box center [1531, 31] width 7 height 7
